Goal: Transaction & Acquisition: Purchase product/service

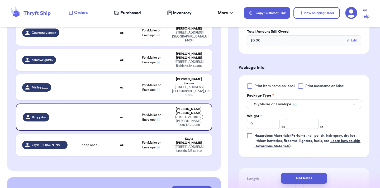
scroll to position [190, 0]
click at [306, 124] on input "number" at bounding box center [302, 123] width 33 height 10
type input "13.9"
click at [309, 179] on button "Get Rates" at bounding box center [304, 178] width 46 height 11
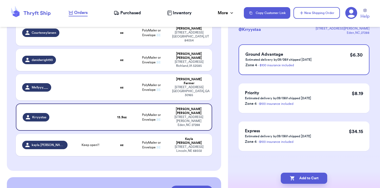
scroll to position [0, 0]
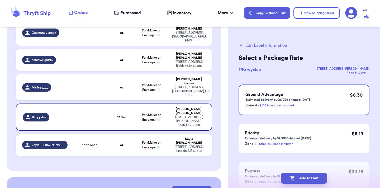
click at [309, 179] on button "Add to Cart" at bounding box center [304, 178] width 46 height 11
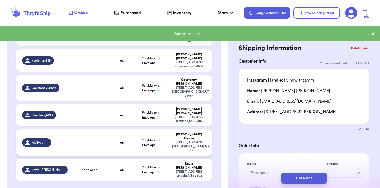
click at [111, 129] on td "oz" at bounding box center [121, 142] width 23 height 26
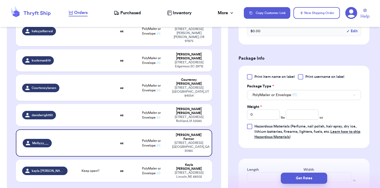
scroll to position [201, 0]
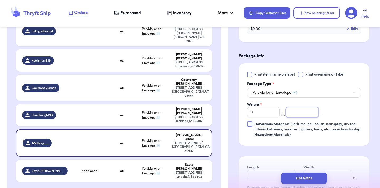
click at [295, 114] on input "number" at bounding box center [302, 112] width 33 height 10
type input "10"
click at [310, 177] on button "Get Rates" at bounding box center [304, 178] width 46 height 11
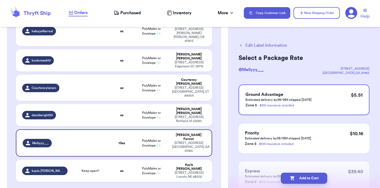
click at [310, 177] on button "Add to Cart" at bounding box center [304, 178] width 46 height 11
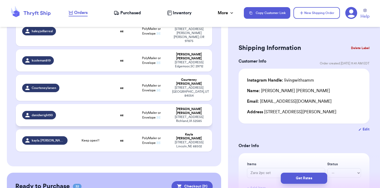
click at [168, 104] on td "PolyMailer or Envelope ✉️" at bounding box center [150, 115] width 35 height 22
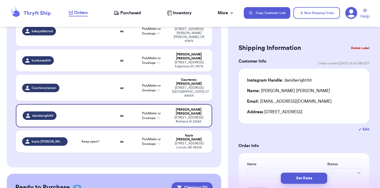
click at [355, 46] on button "Delete Label" at bounding box center [360, 48] width 23 height 12
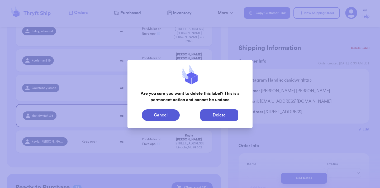
click at [208, 115] on button "Delete" at bounding box center [219, 115] width 38 height 12
type input "Zara 2pc set"
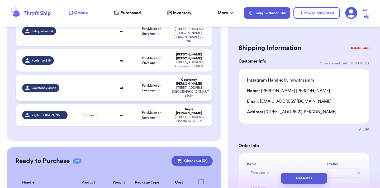
click at [73, 75] on td at bounding box center [90, 88] width 39 height 26
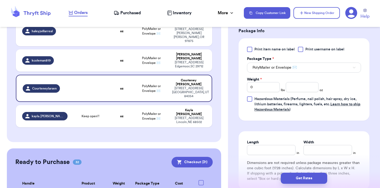
scroll to position [256, 0]
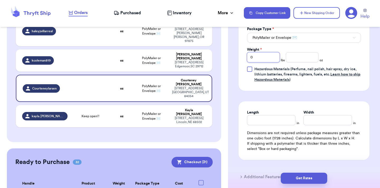
click at [272, 61] on input "0" at bounding box center [263, 57] width 33 height 10
type input "1"
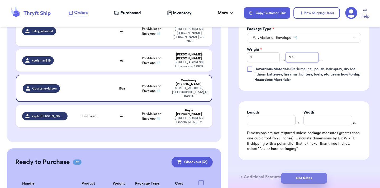
type input "2.5"
click at [305, 181] on button "Get Rates" at bounding box center [304, 178] width 46 height 11
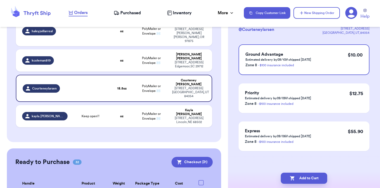
scroll to position [0, 0]
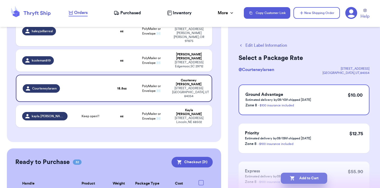
click at [304, 181] on button "Add to Cart" at bounding box center [304, 178] width 46 height 11
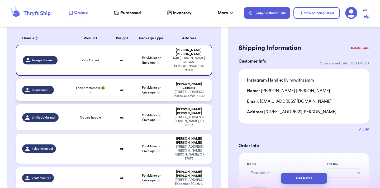
scroll to position [65, 0]
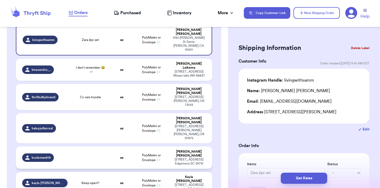
click at [91, 146] on td at bounding box center [90, 157] width 39 height 22
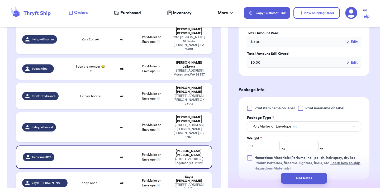
scroll to position [168, 0]
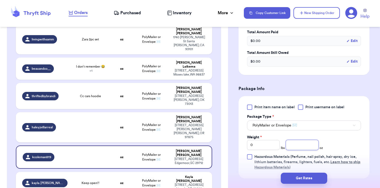
click at [297, 147] on input "number" at bounding box center [302, 145] width 33 height 10
type input "10"
click at [313, 178] on button "Get Rates" at bounding box center [304, 178] width 46 height 11
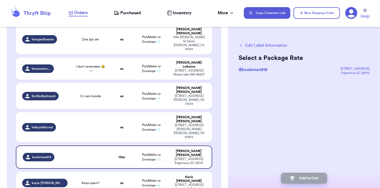
scroll to position [0, 0]
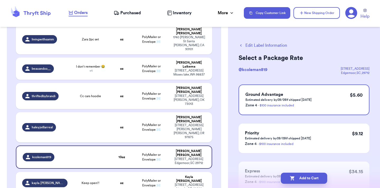
click at [313, 178] on button "Add to Cart" at bounding box center [304, 178] width 46 height 11
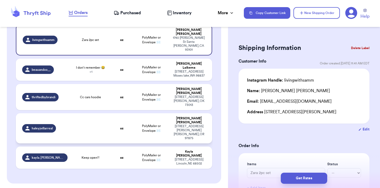
click at [131, 113] on td "oz" at bounding box center [121, 128] width 23 height 30
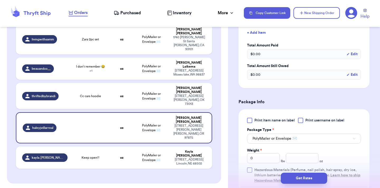
scroll to position [169, 0]
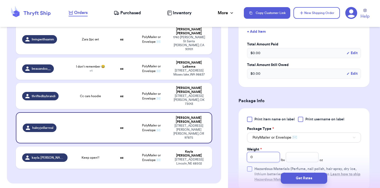
click at [272, 152] on input "0" at bounding box center [263, 157] width 33 height 10
type input "1"
click at [311, 179] on button "Get Rates" at bounding box center [304, 178] width 46 height 11
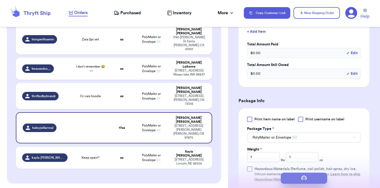
scroll to position [0, 0]
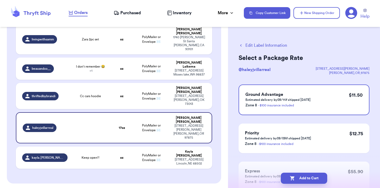
click at [311, 179] on button "Add to Cart" at bounding box center [304, 178] width 46 height 11
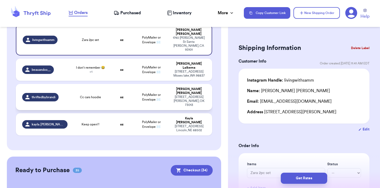
click at [117, 84] on td "oz" at bounding box center [121, 97] width 23 height 26
type input "Cc cars hoodie"
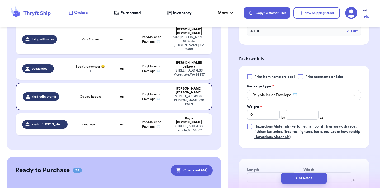
scroll to position [218, 0]
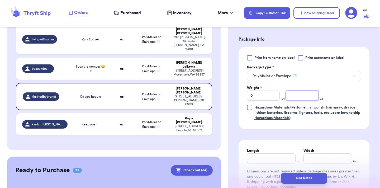
click at [301, 98] on input "number" at bounding box center [302, 95] width 33 height 10
type input "6"
click at [310, 176] on button "Get Rates" at bounding box center [304, 178] width 46 height 11
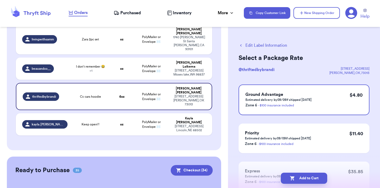
click at [310, 176] on button "Add to Cart" at bounding box center [304, 178] width 46 height 11
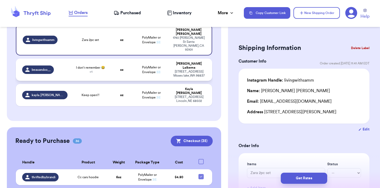
click at [110, 59] on td "oz" at bounding box center [121, 70] width 23 height 22
type input "I don’t remember 😂"
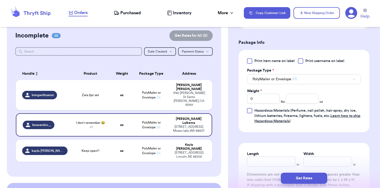
scroll to position [233, 0]
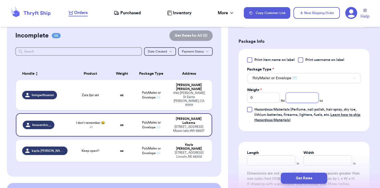
click at [305, 98] on input "number" at bounding box center [302, 98] width 33 height 10
type input "7.3"
click at [311, 179] on button "Get Rates" at bounding box center [304, 178] width 46 height 11
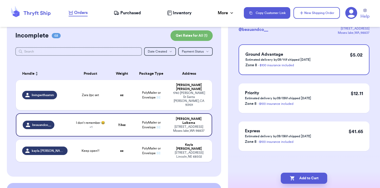
scroll to position [0, 0]
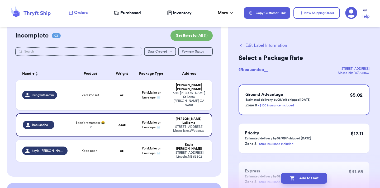
click at [311, 179] on button "Add to Cart" at bounding box center [304, 178] width 46 height 11
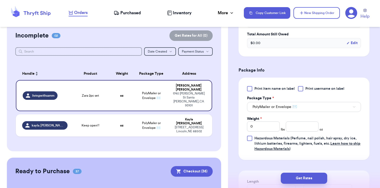
scroll to position [200, 0]
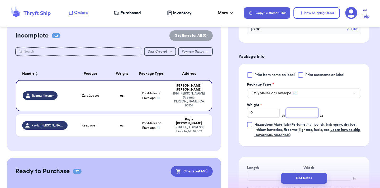
click at [304, 109] on input "number" at bounding box center [302, 113] width 33 height 10
type input "11"
click at [298, 179] on button "Get Rates" at bounding box center [304, 178] width 46 height 11
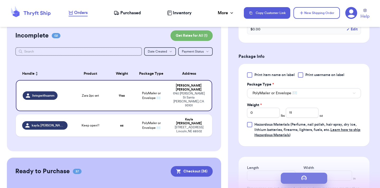
scroll to position [0, 0]
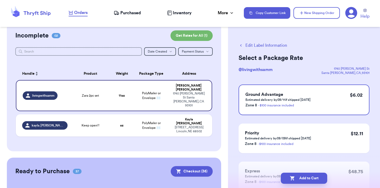
click at [298, 179] on button "Add to Cart" at bounding box center [304, 178] width 46 height 11
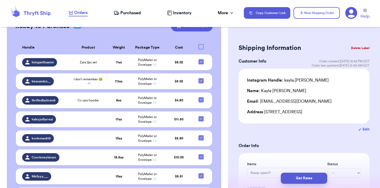
scroll to position [122, 0]
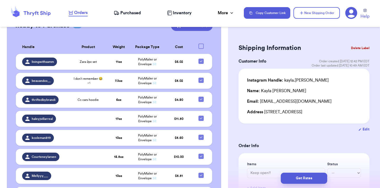
click at [202, 44] on div at bounding box center [200, 46] width 5 height 5
click at [201, 43] on input "checkbox" at bounding box center [201, 43] width 0 height 0
checkbox input "true"
click at [202, 44] on icon at bounding box center [201, 46] width 4 height 4
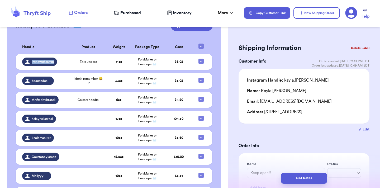
click at [201, 43] on input "checkbox" at bounding box center [201, 43] width 0 height 0
checkbox input "false"
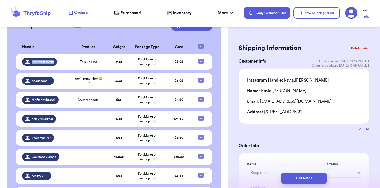
checkbox input "false"
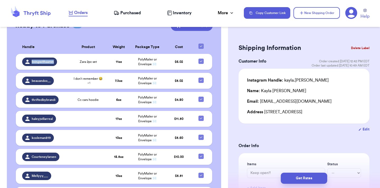
checkbox input "false"
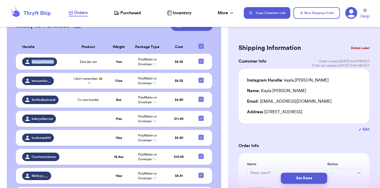
checkbox input "false"
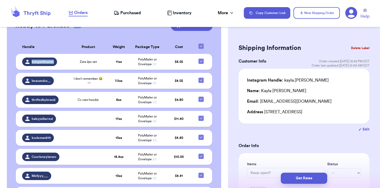
checkbox input "false"
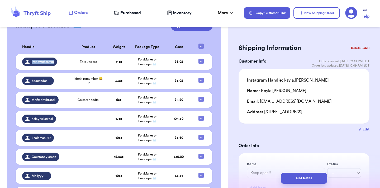
checkbox input "false"
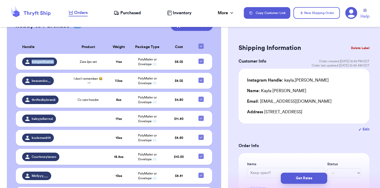
checkbox input "false"
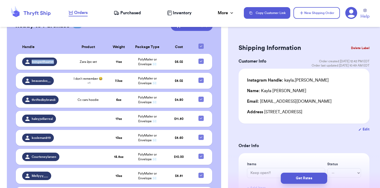
checkbox input "false"
